Goal: Navigation & Orientation: Find specific page/section

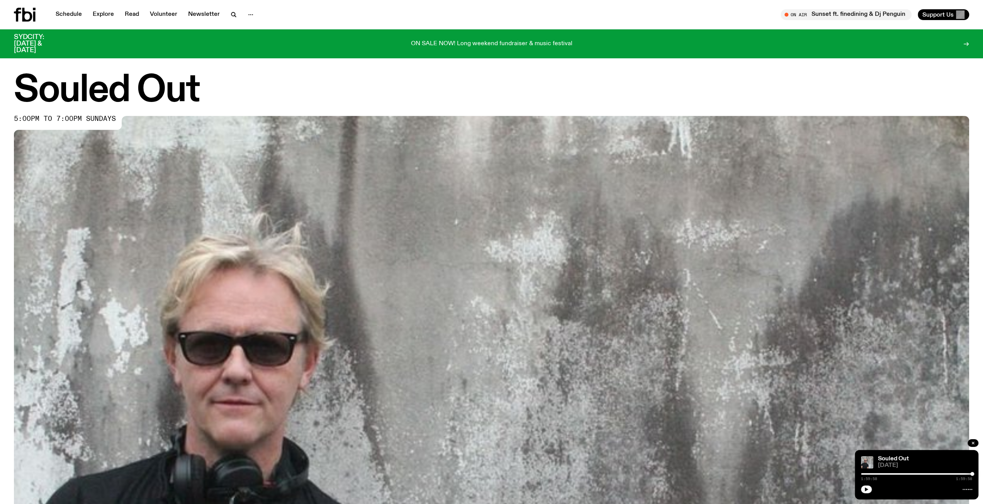
click at [256, 92] on h1 "Souled Out" at bounding box center [491, 90] width 955 height 35
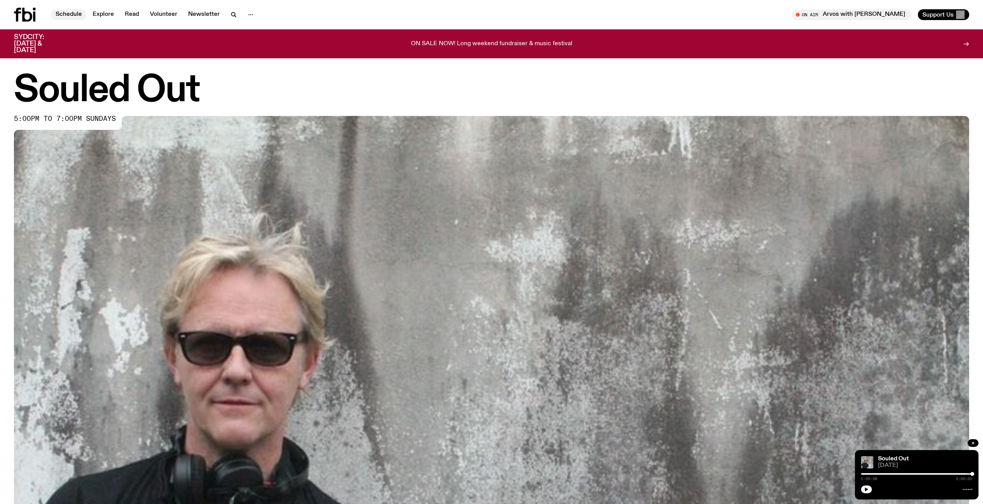
click at [62, 14] on link "Schedule" at bounding box center [69, 14] width 36 height 11
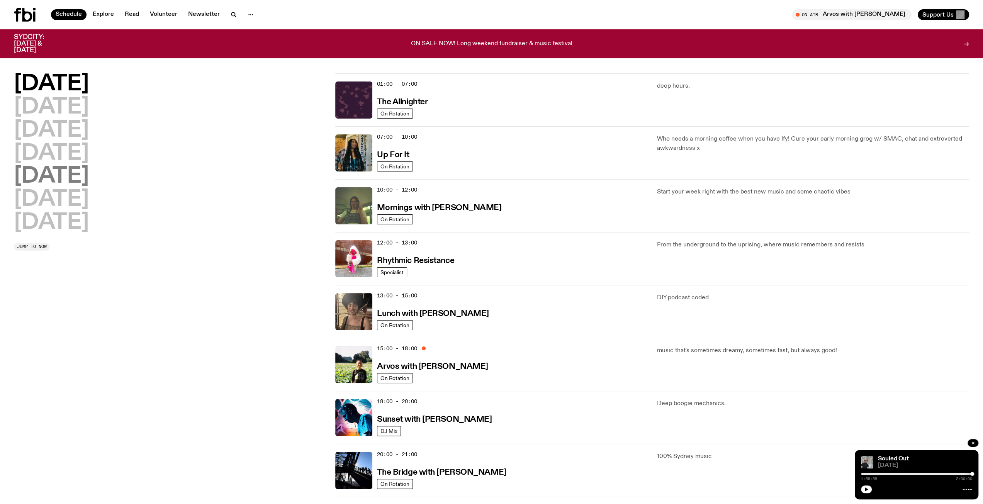
click at [56, 179] on h2 "Friday" at bounding box center [51, 177] width 75 height 22
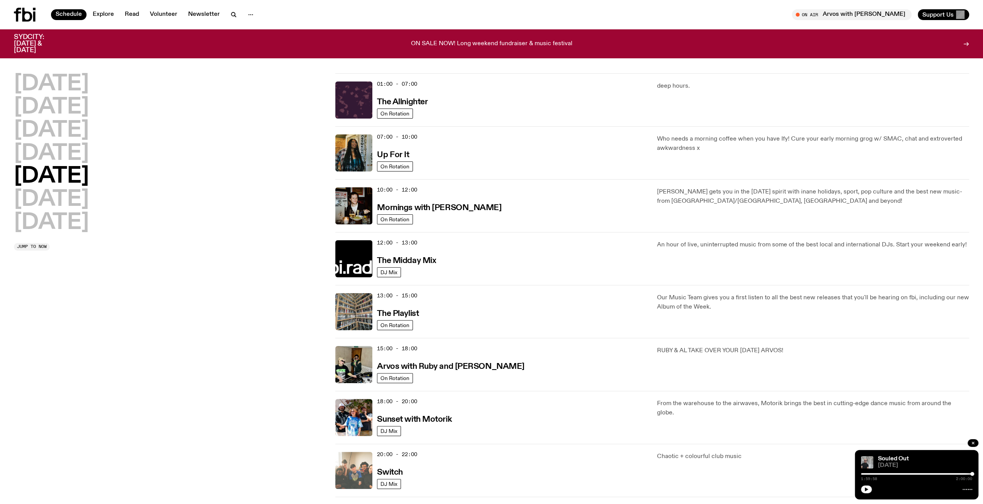
click at [347, 464] on img at bounding box center [353, 470] width 37 height 37
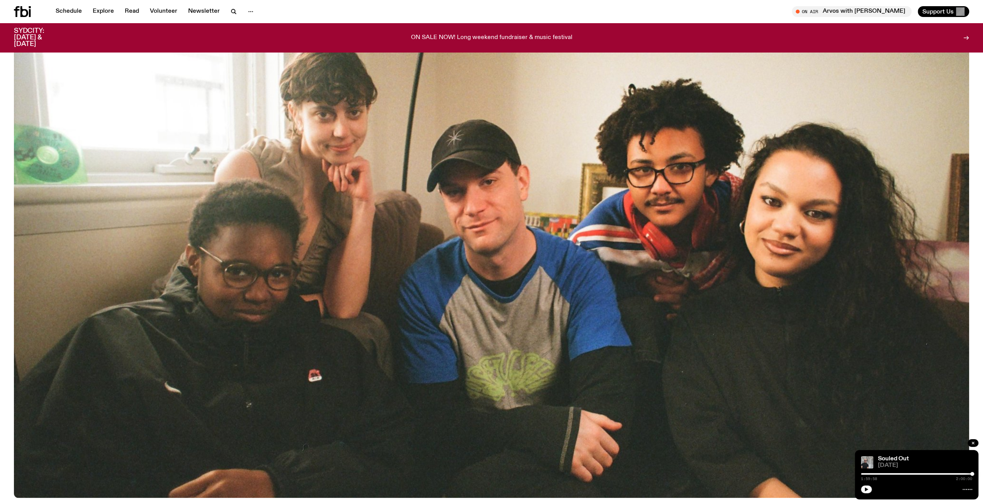
scroll to position [590, 0]
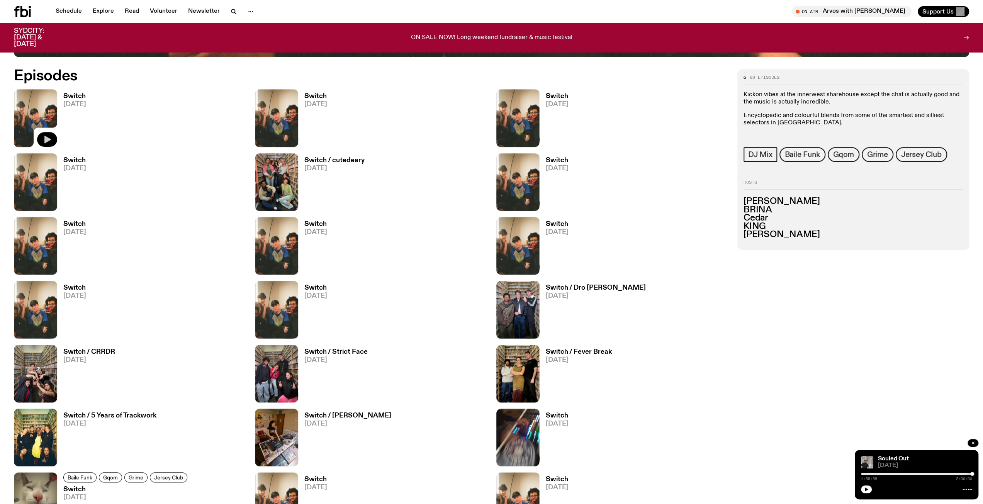
click at [44, 136] on icon "button" at bounding box center [46, 139] width 9 height 9
